Goal: Find specific page/section: Find specific page/section

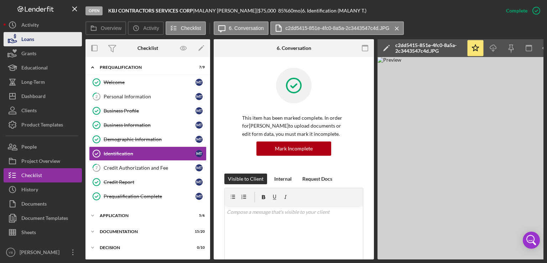
scroll to position [164, 0]
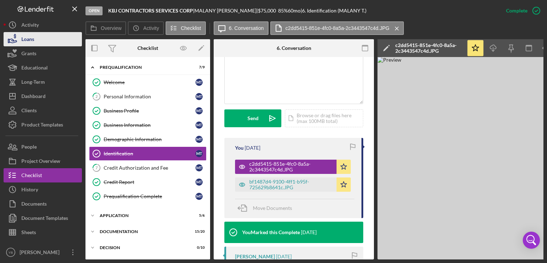
click at [39, 34] on button "Loans" at bounding box center [43, 39] width 78 height 14
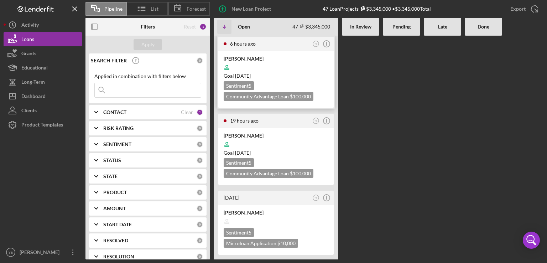
click at [312, 73] on div "Goal [DATE]" at bounding box center [276, 75] width 105 height 7
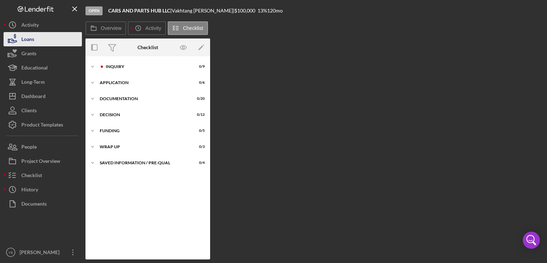
click at [37, 42] on button "Loans" at bounding box center [43, 39] width 78 height 14
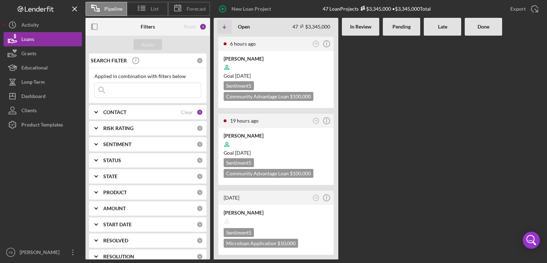
click at [410, 115] on div at bounding box center [401, 148] width 37 height 224
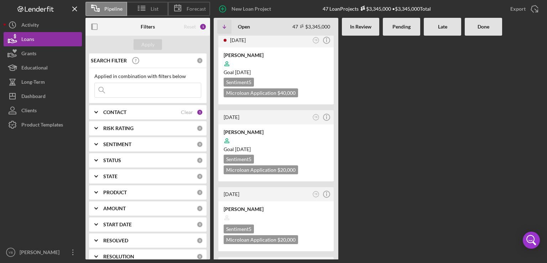
scroll to position [940, 0]
